Goal: Information Seeking & Learning: Learn about a topic

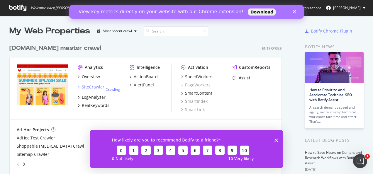
click at [96, 86] on div "SiteCrawler" at bounding box center [93, 87] width 23 height 6
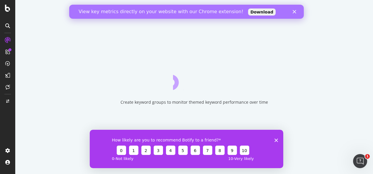
click at [277, 140] on icon "Close survey" at bounding box center [277, 141] width 4 height 4
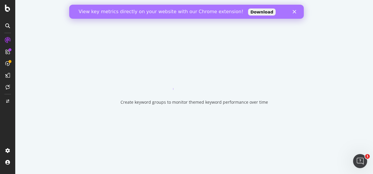
click at [296, 10] on div "View key metrics directly on your website with our Chrome extension! Download" at bounding box center [186, 11] width 235 height 9
click at [295, 11] on polygon "Close" at bounding box center [295, 12] width 4 height 4
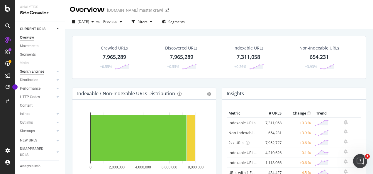
click at [41, 70] on div "Search Engines" at bounding box center [32, 72] width 24 height 6
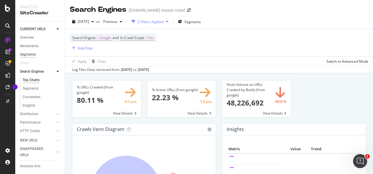
click at [28, 54] on div "Segments" at bounding box center [28, 55] width 16 height 6
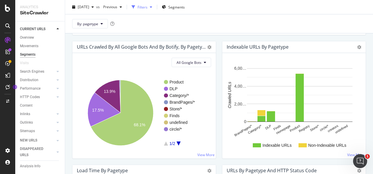
click at [148, 6] on div "Filters" at bounding box center [143, 6] width 10 height 5
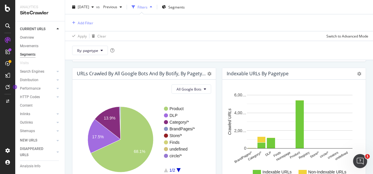
scroll to position [261, 0]
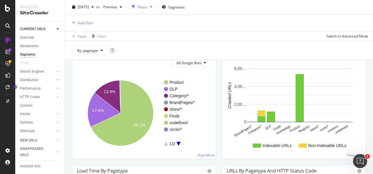
click at [152, 6] on icon "button" at bounding box center [151, 7] width 2 height 4
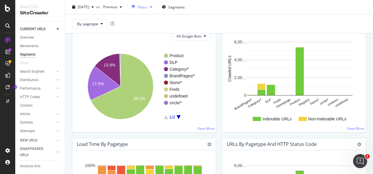
scroll to position [235, 0]
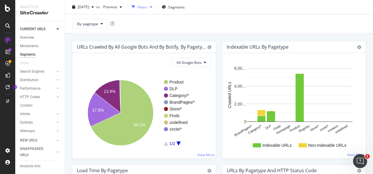
click at [152, 6] on icon "button" at bounding box center [151, 7] width 2 height 4
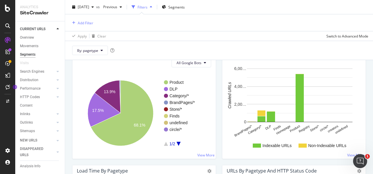
click at [152, 6] on icon "button" at bounding box center [151, 7] width 2 height 4
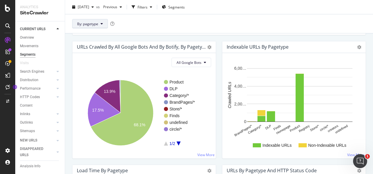
click at [92, 26] on button "By: pagetype" at bounding box center [90, 23] width 36 height 9
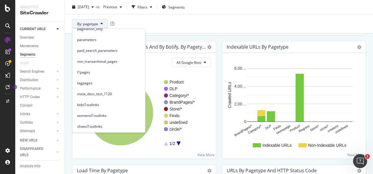
scroll to position [0, 0]
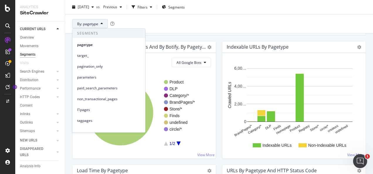
click at [93, 21] on span "By: pagetype" at bounding box center [87, 23] width 21 height 5
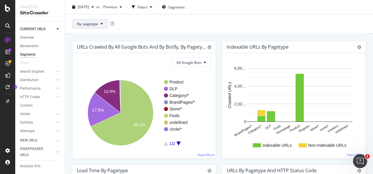
click at [90, 26] on span "By: pagetype" at bounding box center [87, 23] width 21 height 5
click at [136, 20] on div "By: pagetype" at bounding box center [219, 23] width 308 height 19
click at [185, 6] on span "Segments" at bounding box center [176, 6] width 16 height 5
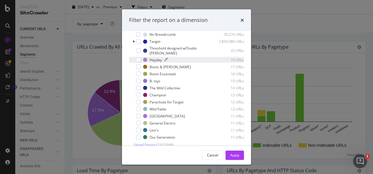
scroll to position [29, 0]
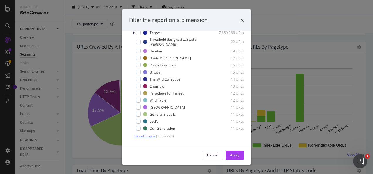
click at [149, 136] on span "Show 15 more" at bounding box center [145, 136] width 22 height 5
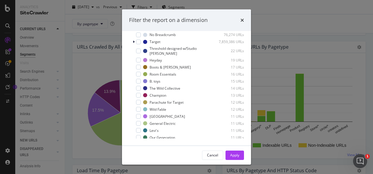
click at [237, 22] on div "Filter the report on a dimension" at bounding box center [186, 20] width 115 height 8
click at [240, 21] on div "Filter the report on a dimension" at bounding box center [186, 20] width 115 height 8
click at [242, 19] on icon "times" at bounding box center [243, 20] width 4 height 5
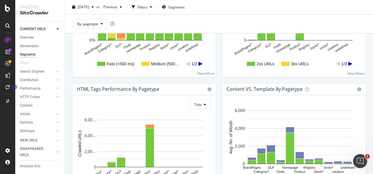
scroll to position [616, 0]
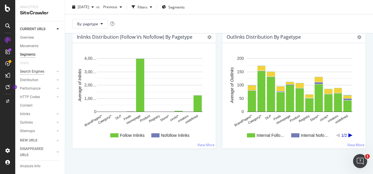
click at [38, 72] on div "Search Engines" at bounding box center [32, 72] width 24 height 6
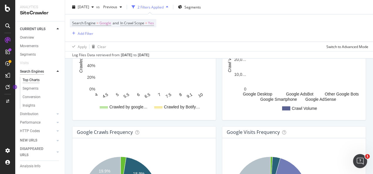
scroll to position [642, 0]
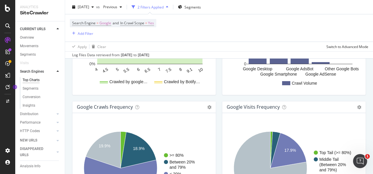
click at [35, 81] on div "Top Charts" at bounding box center [31, 80] width 17 height 6
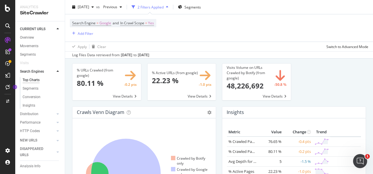
scroll to position [0, 0]
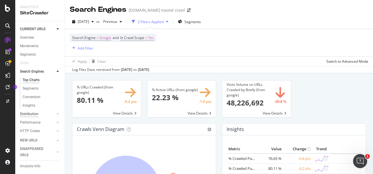
click at [38, 114] on div "Distribution" at bounding box center [29, 114] width 18 height 6
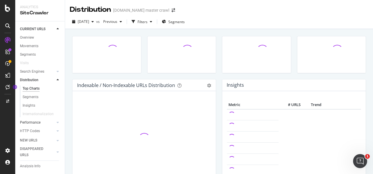
click at [41, 120] on link "Performance" at bounding box center [37, 123] width 35 height 6
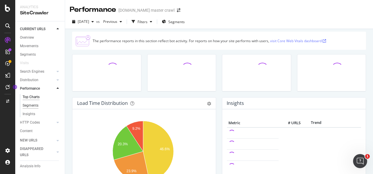
click at [37, 105] on div "Segments" at bounding box center [31, 106] width 16 height 6
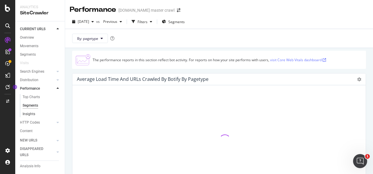
click at [37, 111] on link "Insights" at bounding box center [42, 114] width 38 height 6
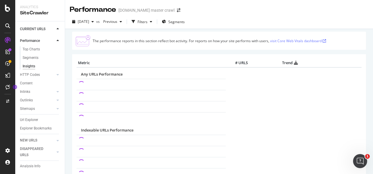
scroll to position [54, 0]
click at [33, 117] on div "Url Explorer" at bounding box center [29, 120] width 18 height 6
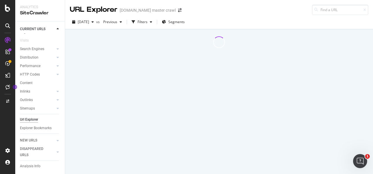
scroll to position [29, 0]
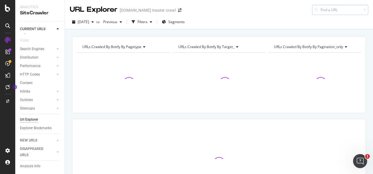
click at [328, 10] on input at bounding box center [340, 10] width 56 height 10
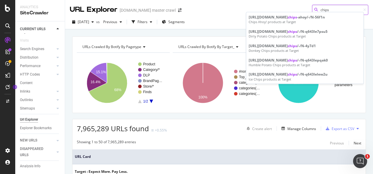
click at [330, 9] on input "chips" at bounding box center [340, 10] width 56 height 10
click at [316, 10] on input "chips" at bounding box center [340, 10] width 56 height 10
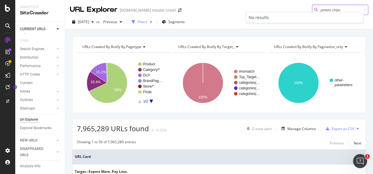
type input "potato chips"
click at [148, 23] on div "Filters" at bounding box center [143, 21] width 10 height 5
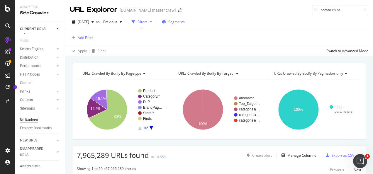
click at [177, 22] on div "Segments" at bounding box center [173, 21] width 23 height 5
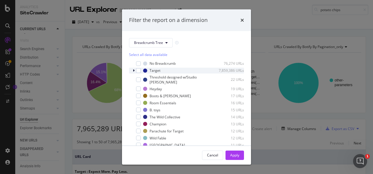
click at [134, 70] on icon "modal" at bounding box center [134, 71] width 2 height 4
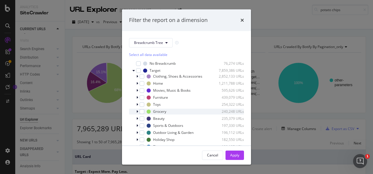
click at [137, 114] on icon "modal" at bounding box center [137, 112] width 2 height 4
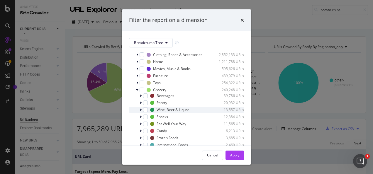
scroll to position [29, 0]
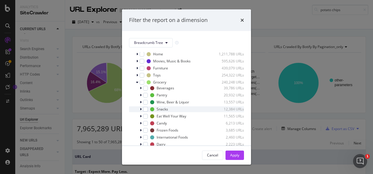
click at [142, 112] on div "modal" at bounding box center [142, 110] width 4 height 6
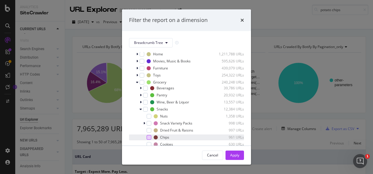
click at [148, 140] on div "modal" at bounding box center [149, 137] width 5 height 5
click at [230, 156] on button "Apply" at bounding box center [235, 155] width 18 height 9
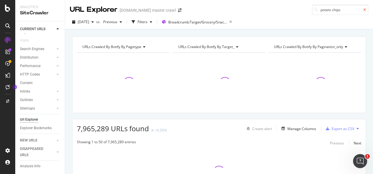
click at [364, 9] on icon at bounding box center [365, 10] width 3 height 4
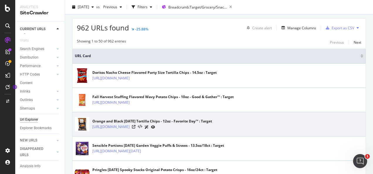
scroll to position [88, 0]
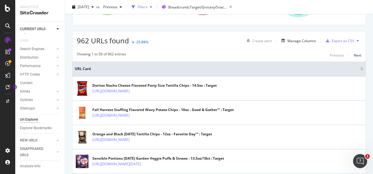
click at [155, 9] on div "Filters" at bounding box center [141, 7] width 25 height 9
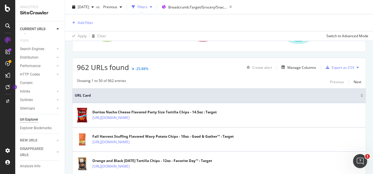
scroll to position [114, 0]
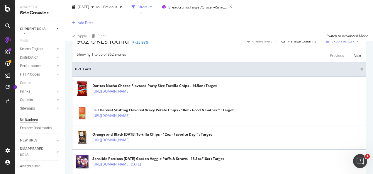
click at [155, 9] on div "Filters" at bounding box center [141, 7] width 25 height 9
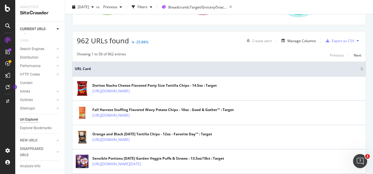
scroll to position [0, 0]
